Goal: Find specific page/section: Find specific page/section

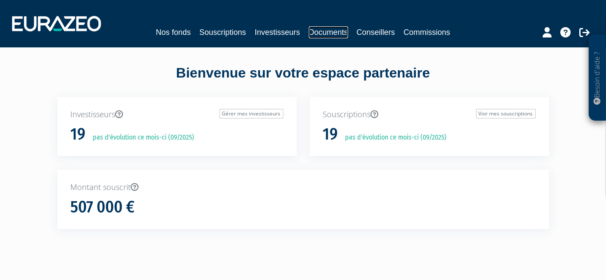
click at [338, 34] on link "Documents" at bounding box center [328, 32] width 39 height 12
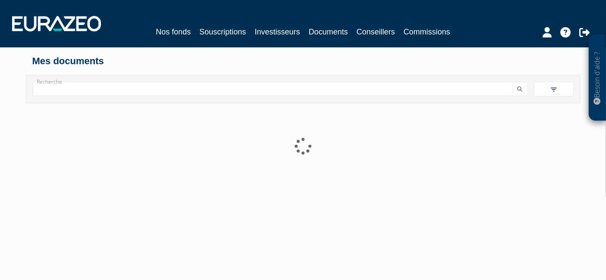
click at [437, 37] on link "Commissions" at bounding box center [427, 32] width 47 height 12
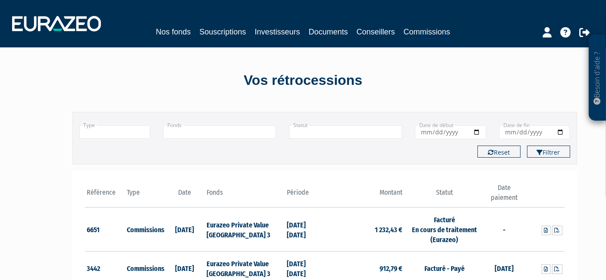
click at [428, 32] on link "Commissions" at bounding box center [427, 32] width 47 height 13
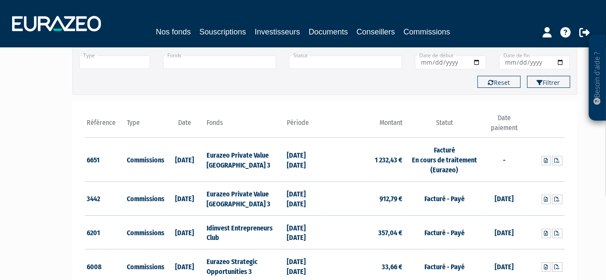
scroll to position [71, 0]
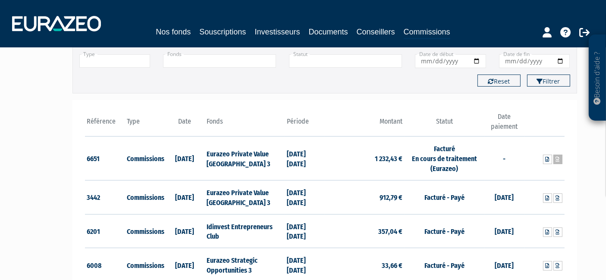
click at [558, 158] on icon at bounding box center [558, 159] width 4 height 5
click at [548, 158] on icon at bounding box center [547, 159] width 4 height 5
